Goal: Information Seeking & Learning: Learn about a topic

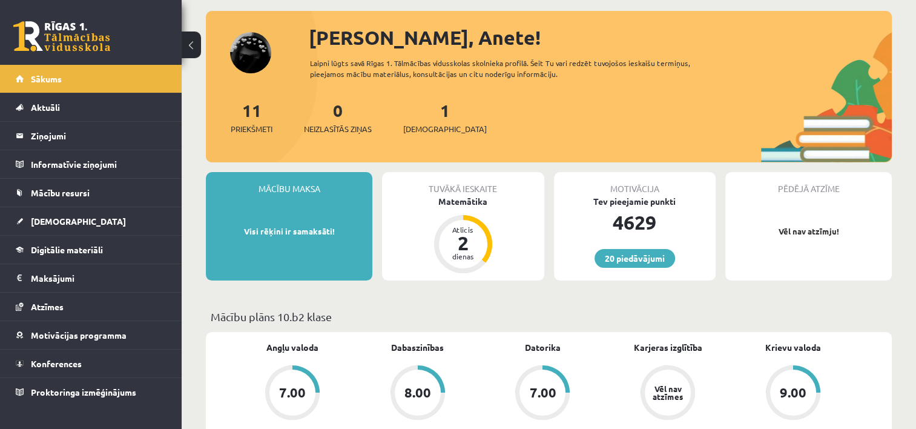
scroll to position [61, 0]
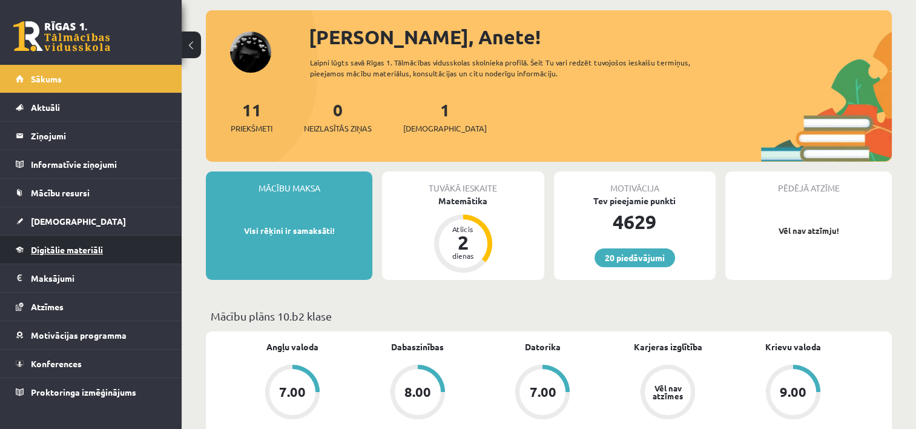
click at [102, 249] on span "Digitālie materiāli" at bounding box center [67, 249] width 72 height 11
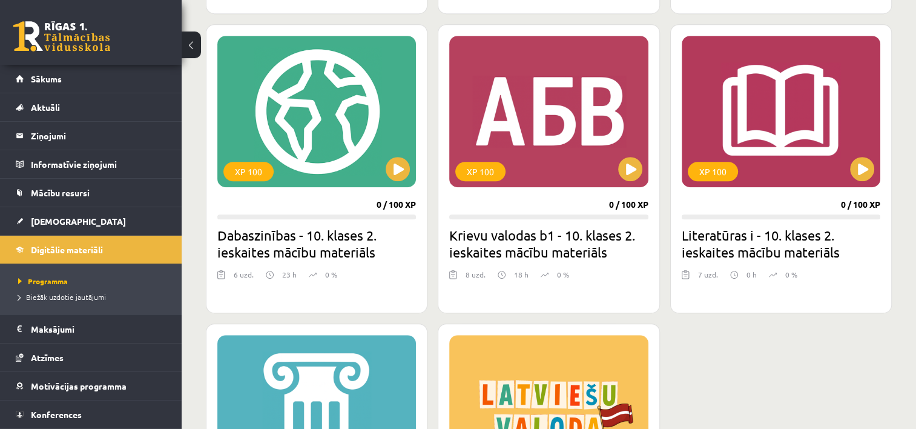
scroll to position [727, 0]
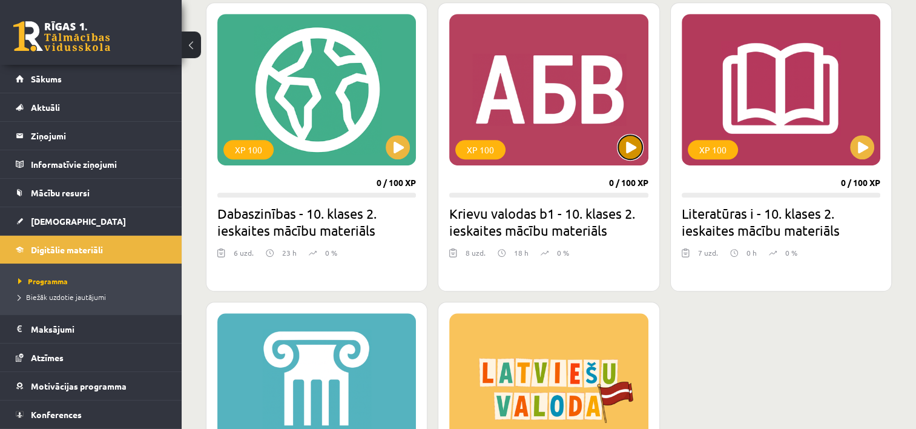
click at [631, 157] on button at bounding box center [630, 147] width 24 height 24
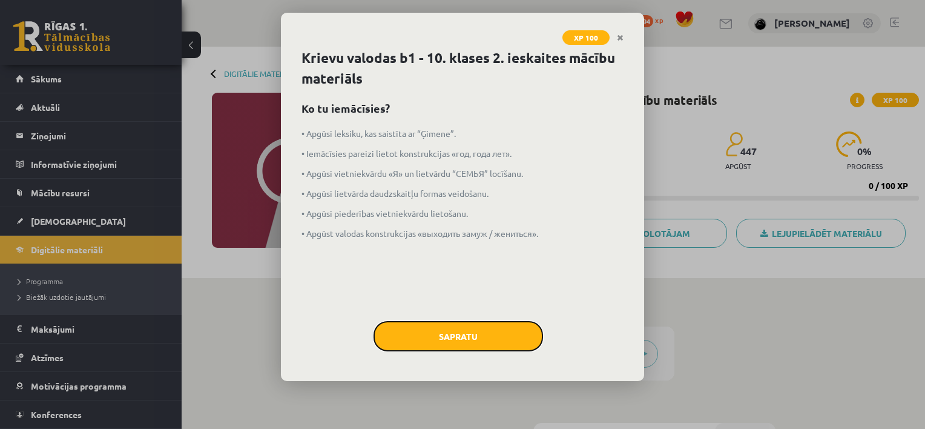
click at [438, 337] on button "Sapratu" at bounding box center [459, 336] width 170 height 30
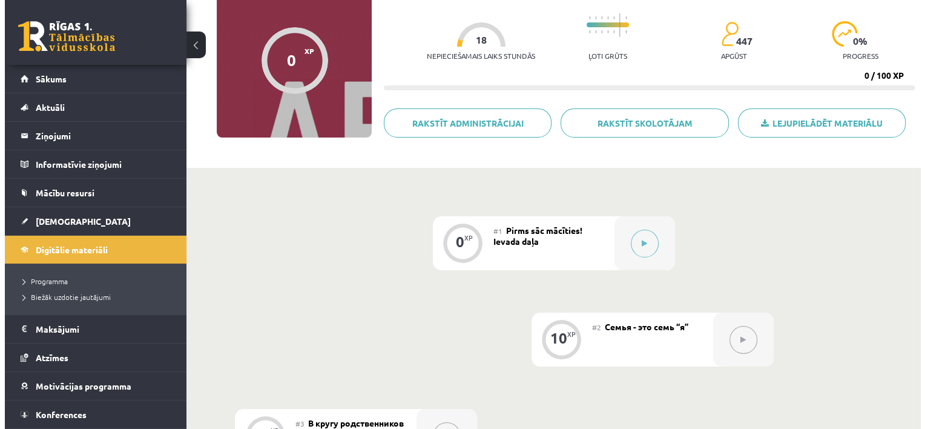
scroll to position [182, 0]
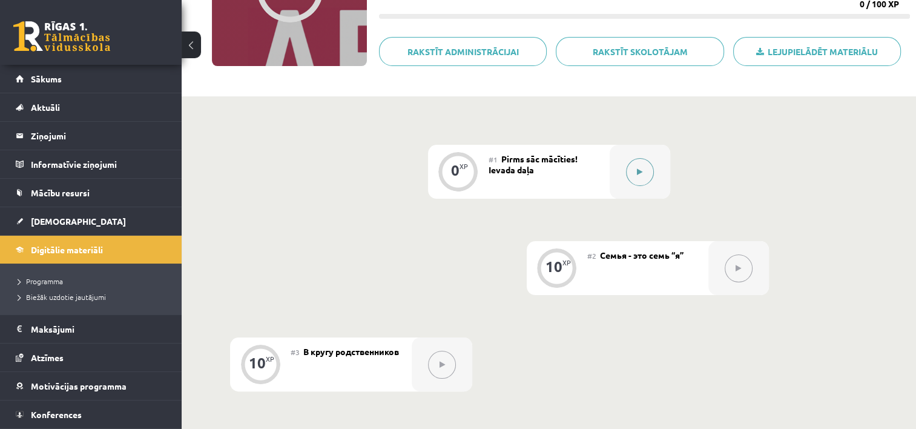
click at [647, 170] on button at bounding box center [640, 172] width 28 height 28
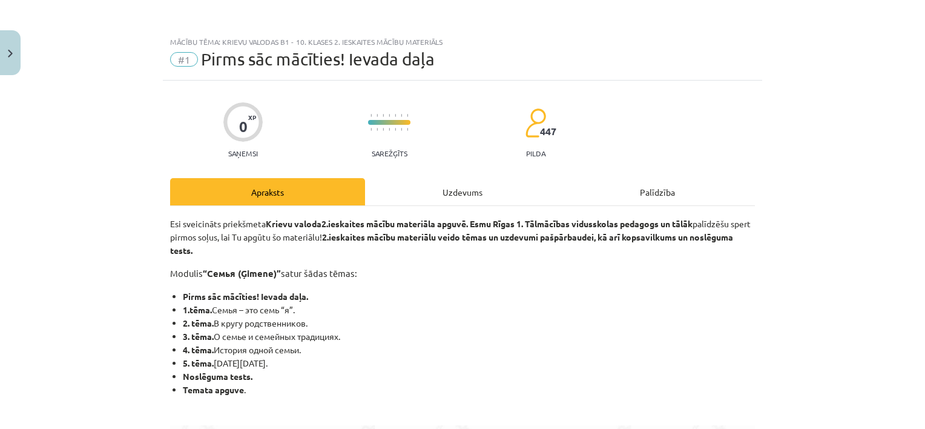
click at [472, 197] on div "Uzdevums" at bounding box center [462, 191] width 195 height 27
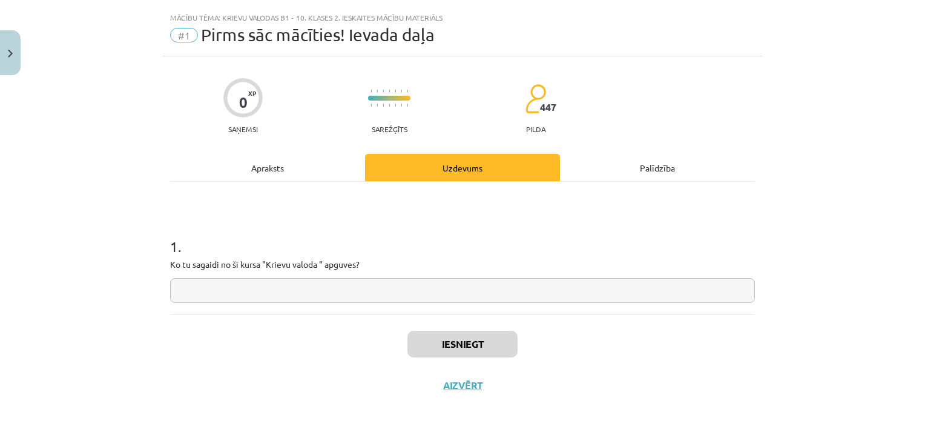
scroll to position [30, 0]
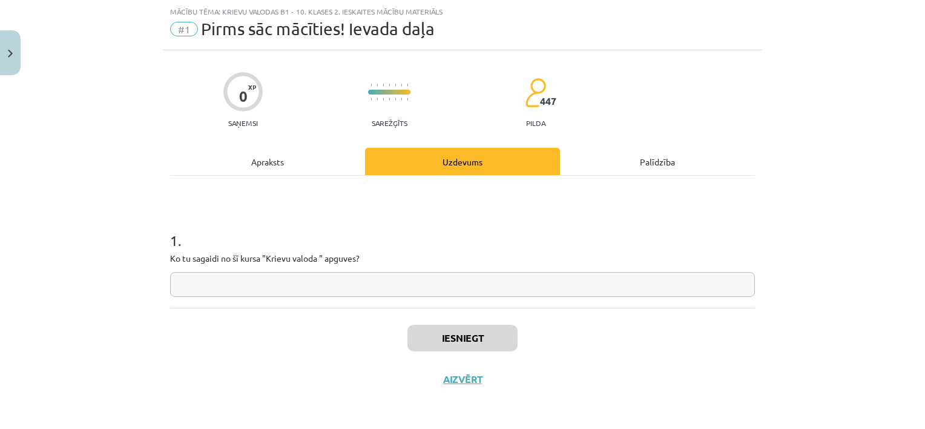
click at [373, 283] on input "text" at bounding box center [462, 284] width 585 height 25
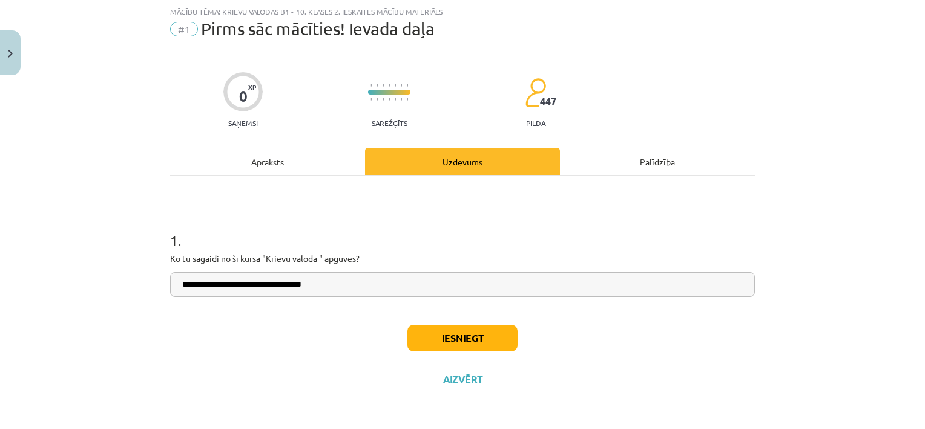
click at [306, 289] on input "**********" at bounding box center [462, 284] width 585 height 25
click at [329, 281] on input "**********" at bounding box center [462, 284] width 585 height 25
type input "**********"
click at [417, 337] on button "Iesniegt" at bounding box center [463, 338] width 110 height 27
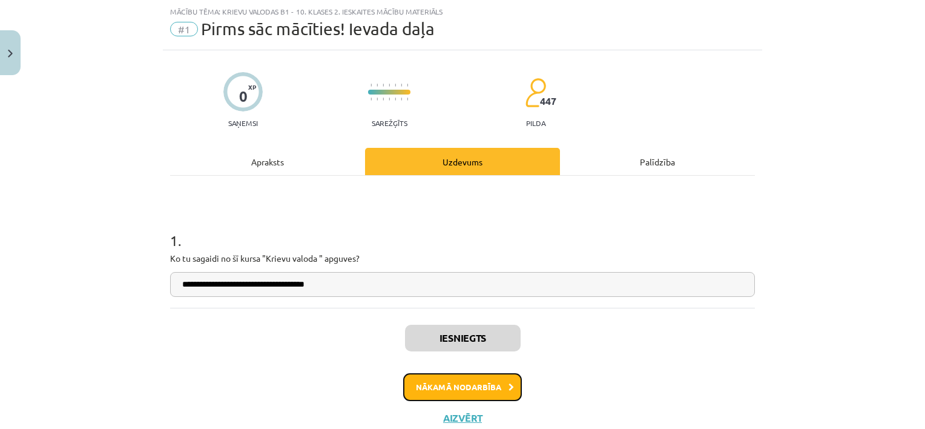
click at [446, 391] on button "Nākamā nodarbība" at bounding box center [462, 387] width 119 height 28
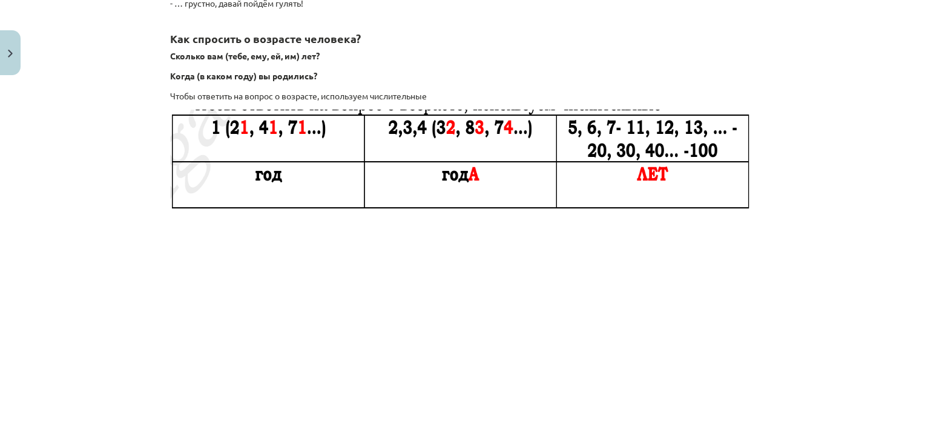
scroll to position [1763, 0]
click at [606, 41] on h2 "Как спросить о возрасте человека?" at bounding box center [462, 31] width 585 height 30
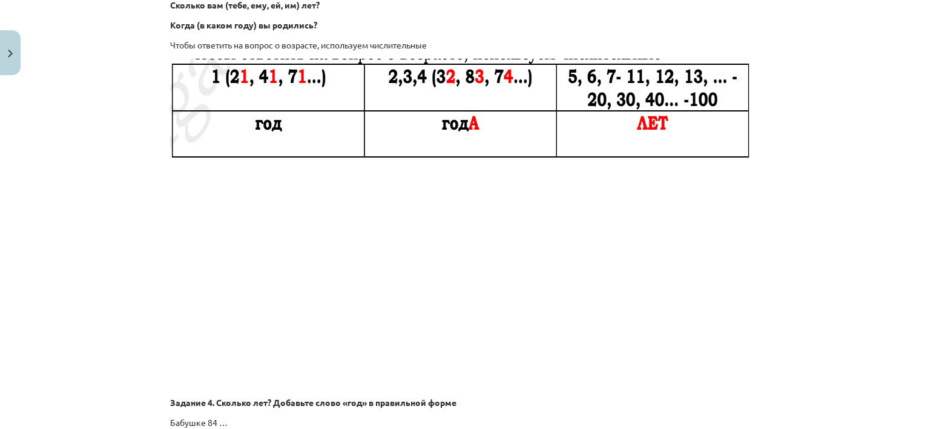
scroll to position [1823, 0]
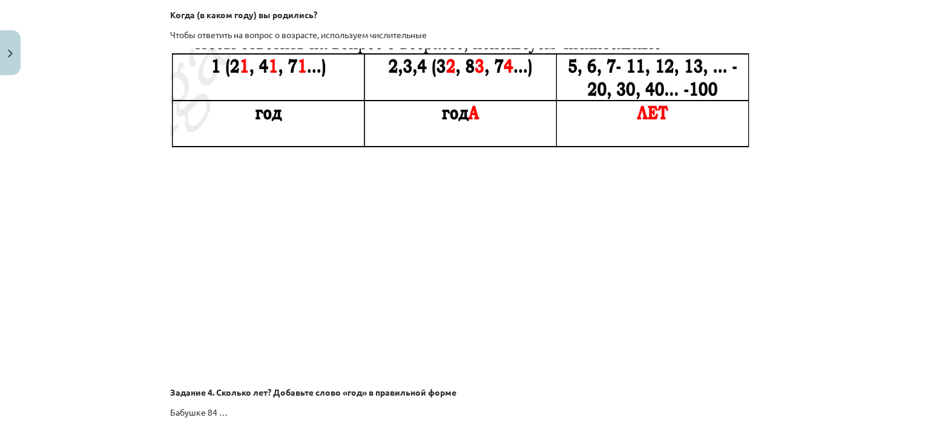
click at [676, 247] on p at bounding box center [462, 267] width 585 height 221
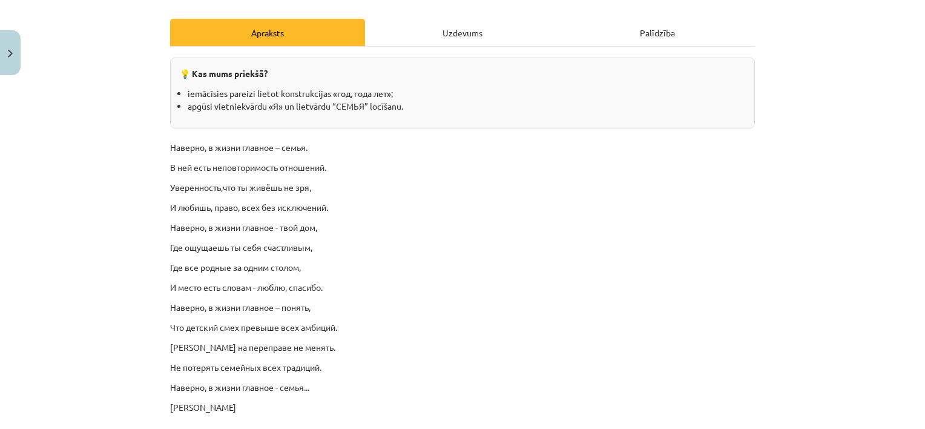
scroll to position [128, 0]
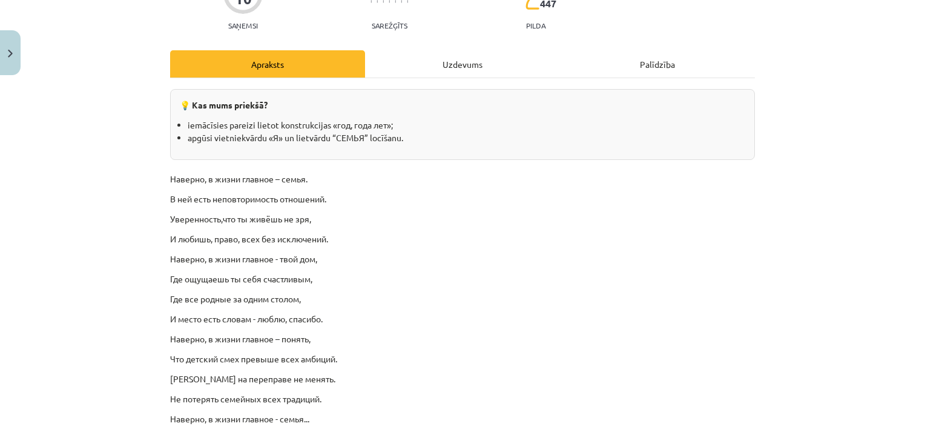
click at [435, 67] on div "Uzdevums" at bounding box center [462, 63] width 195 height 27
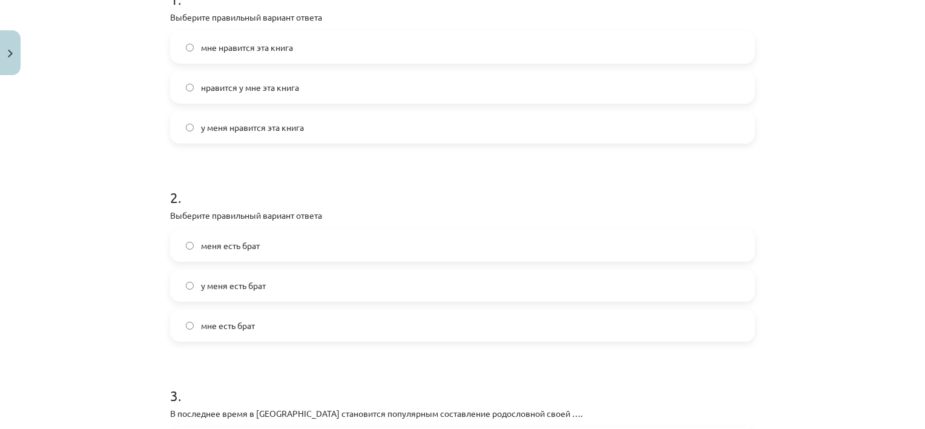
scroll to position [0, 0]
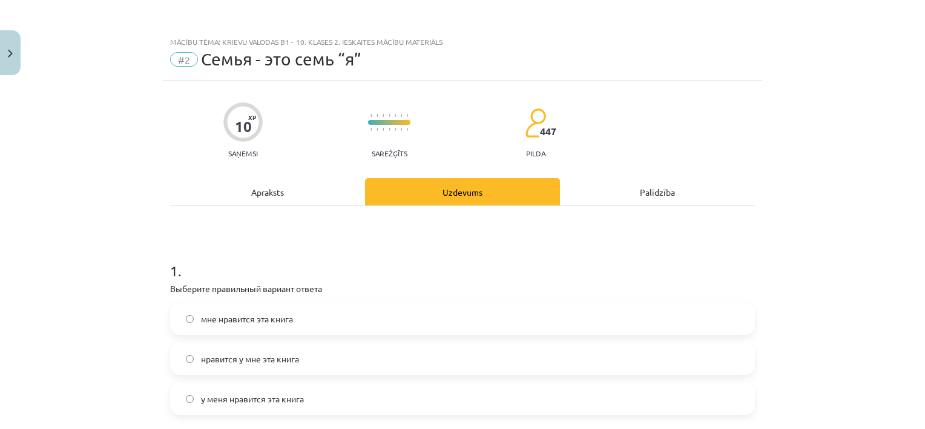
click at [271, 191] on div "Apraksts" at bounding box center [267, 191] width 195 height 27
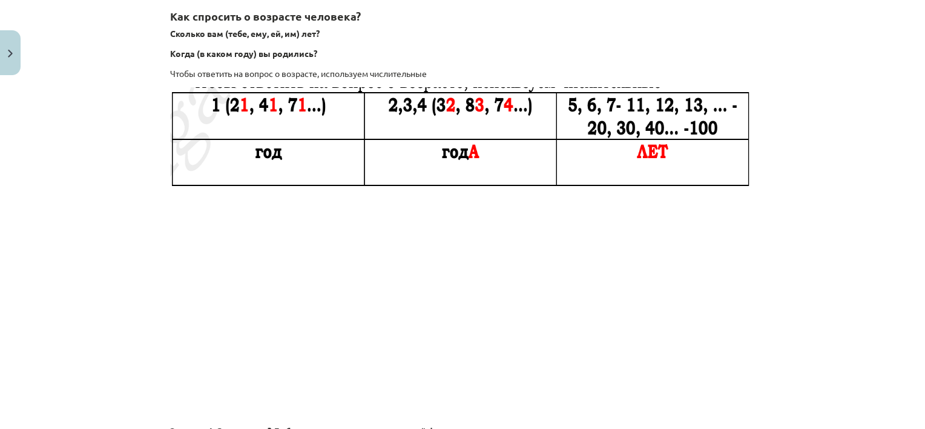
scroll to position [1786, 0]
